Goal: Find contact information

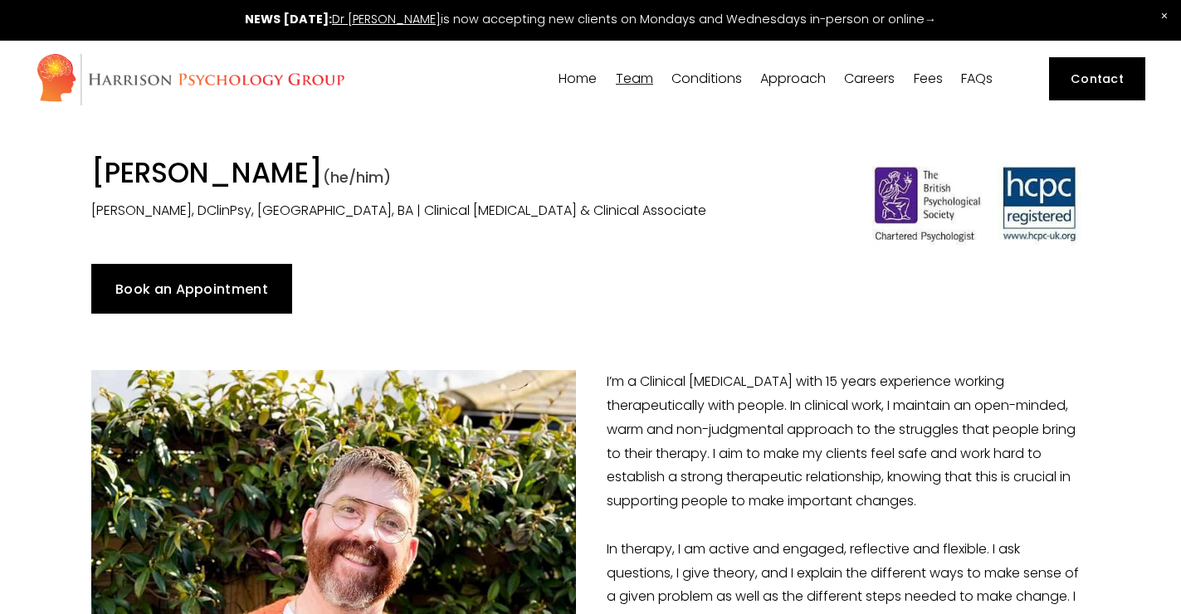
click at [936, 74] on link "Fees" at bounding box center [928, 79] width 29 height 16
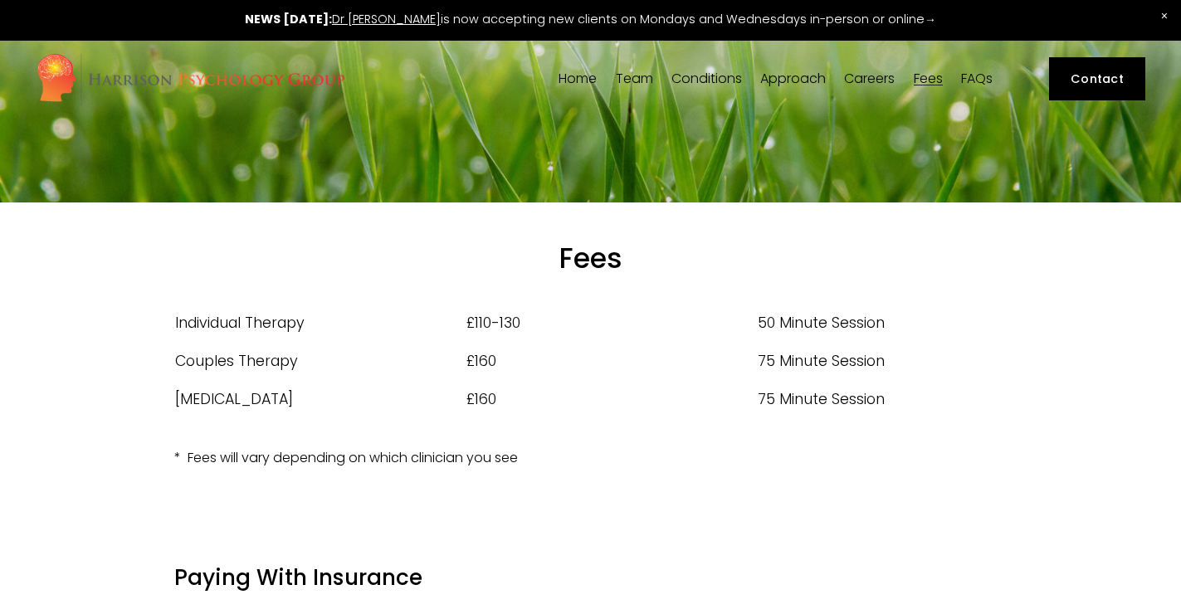
click at [438, 20] on link "Dr [PERSON_NAME]" at bounding box center [386, 19] width 109 height 17
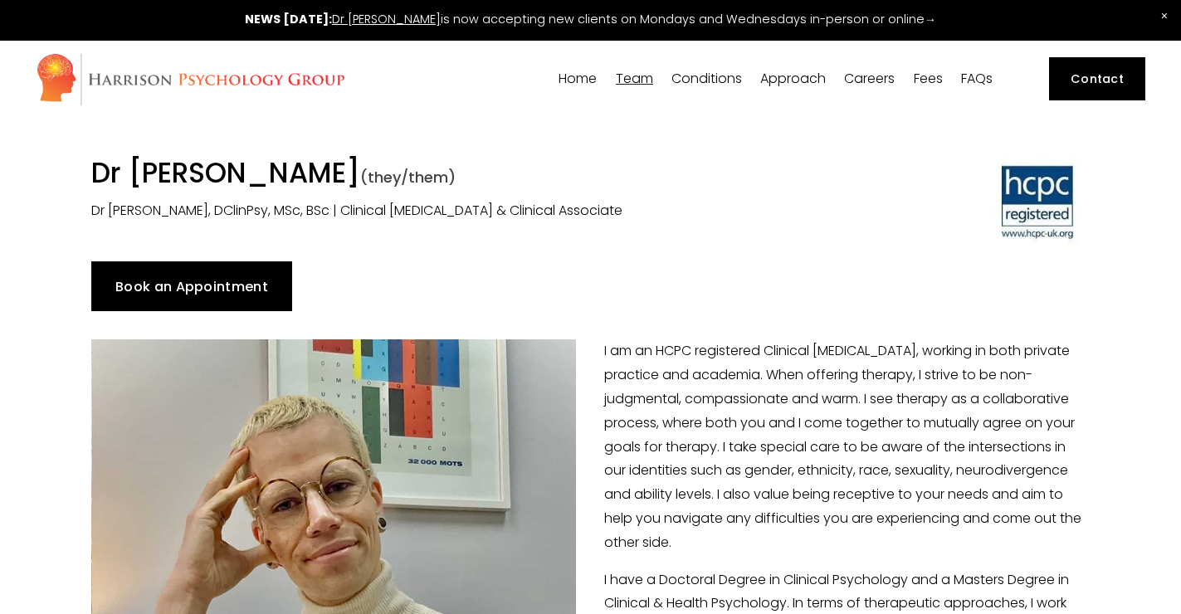
click at [1127, 84] on link "Contact" at bounding box center [1097, 78] width 97 height 43
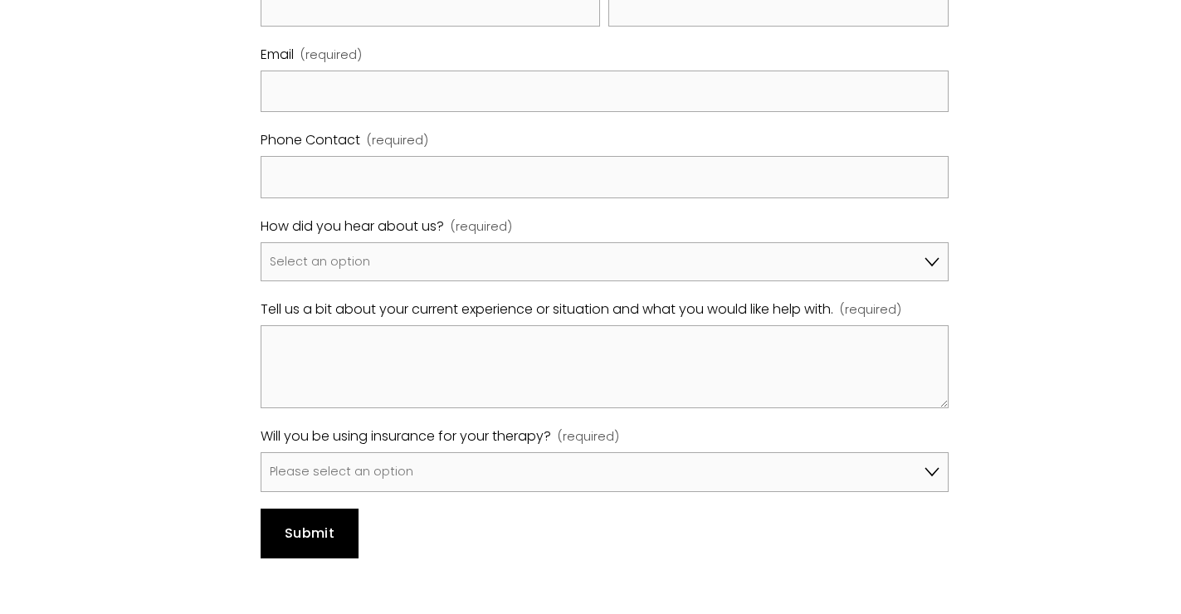
scroll to position [911, 0]
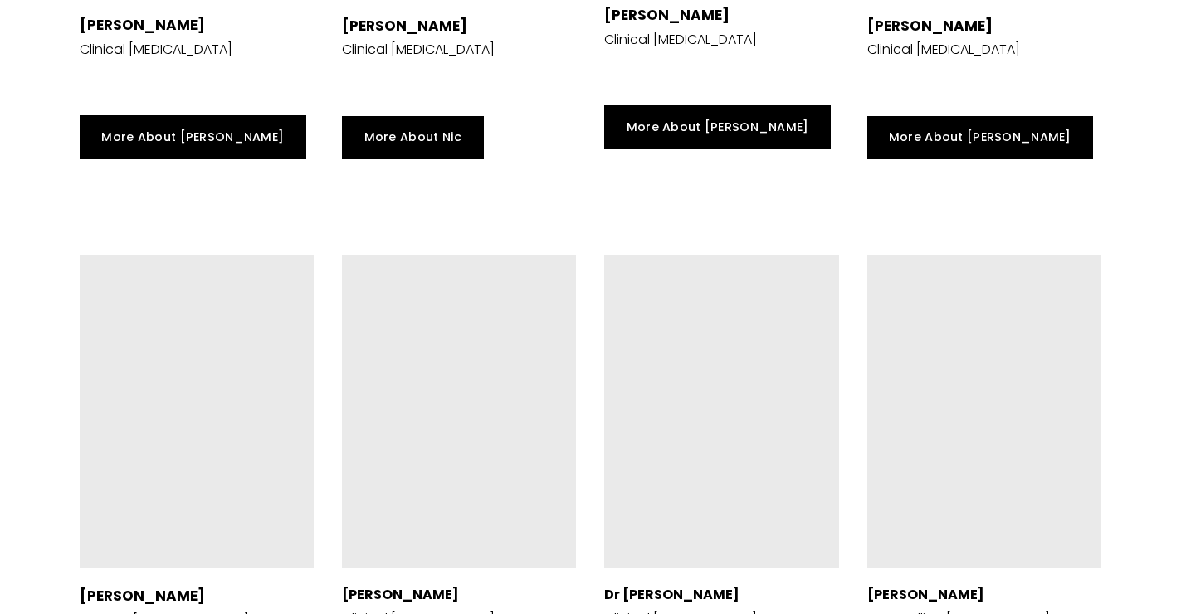
scroll to position [2955, 0]
